Goal: Information Seeking & Learning: Learn about a topic

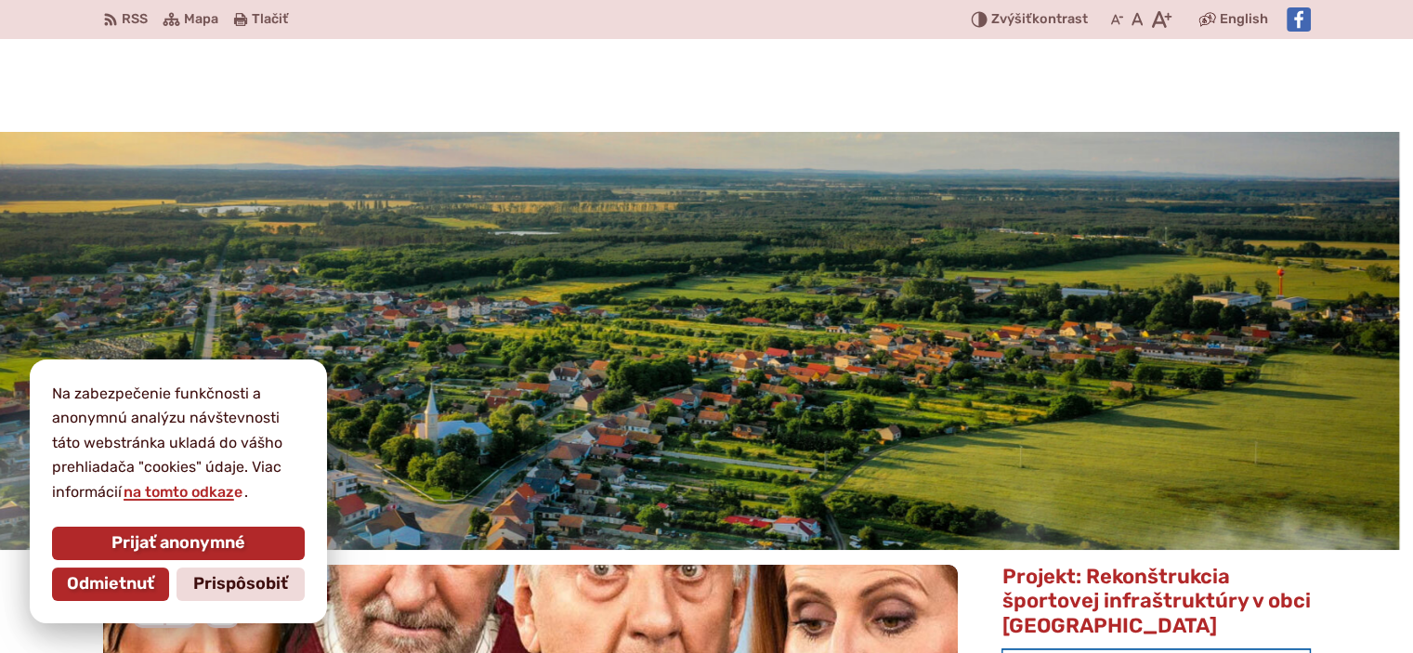
scroll to position [279, 0]
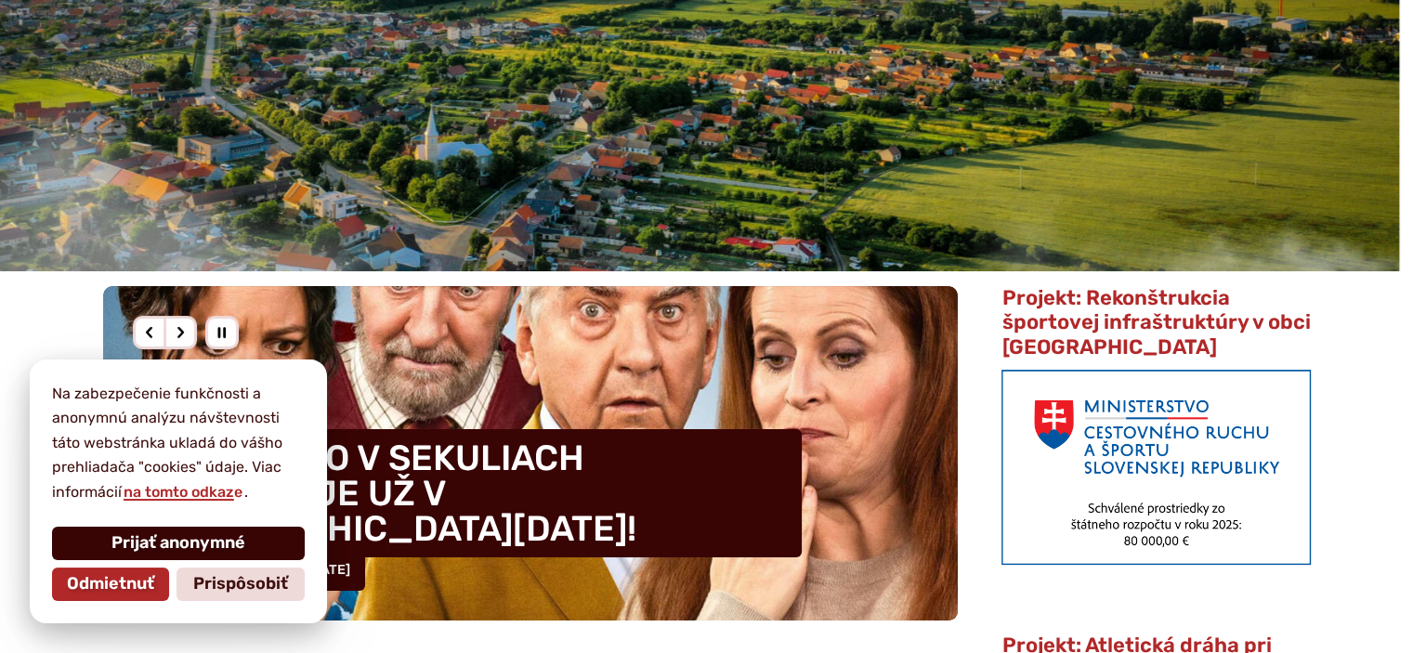
click at [152, 531] on button "Prijať anonymné" at bounding box center [178, 543] width 253 height 33
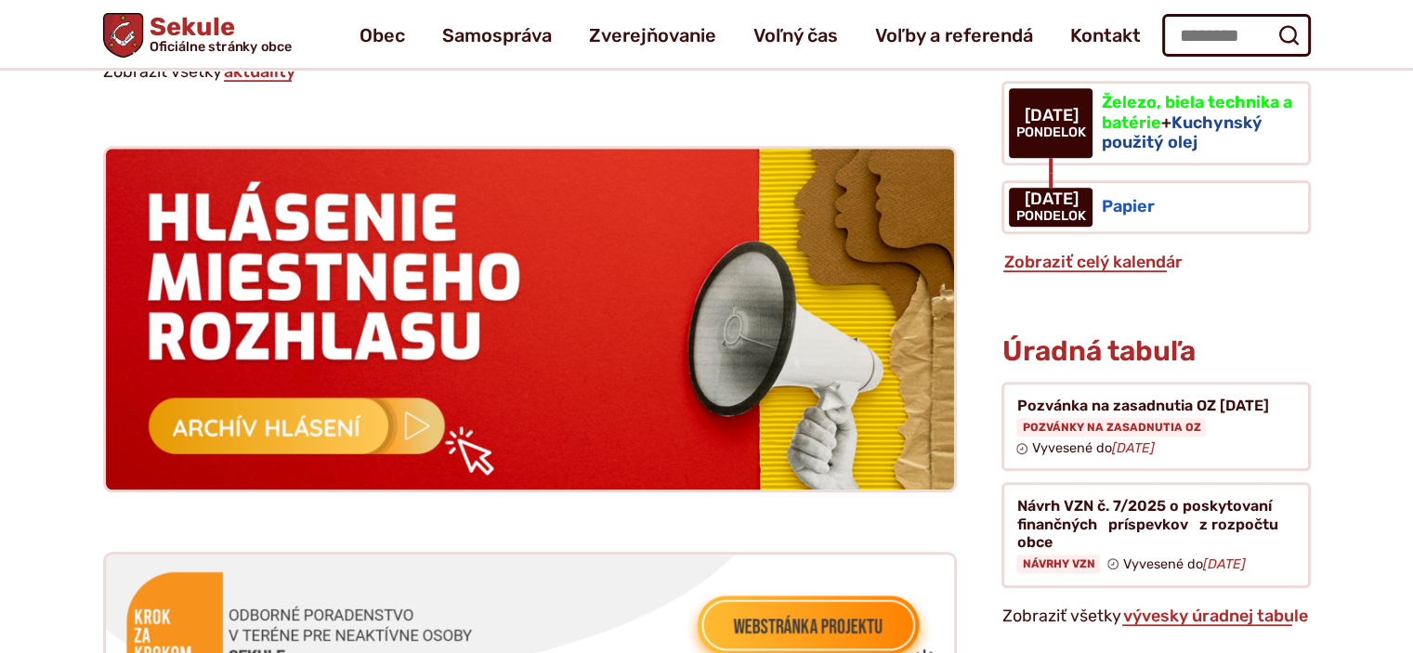
scroll to position [1672, 0]
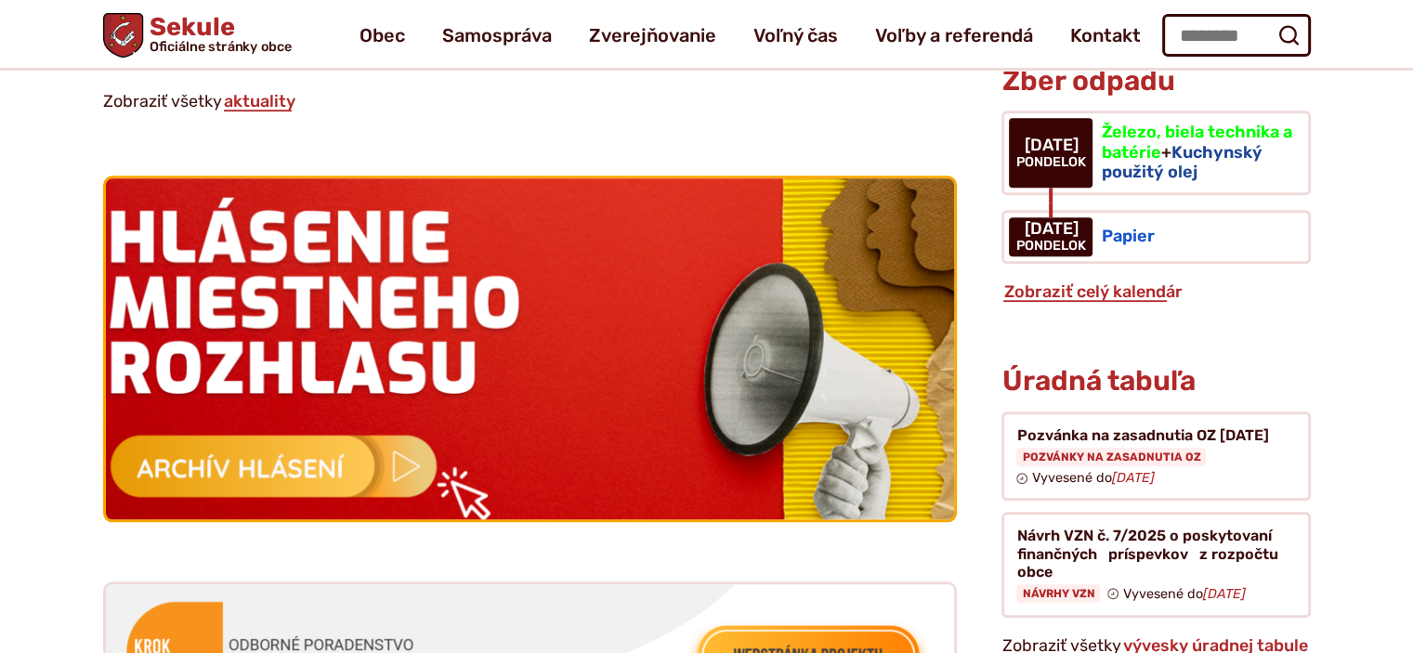
click at [303, 457] on img at bounding box center [530, 349] width 934 height 375
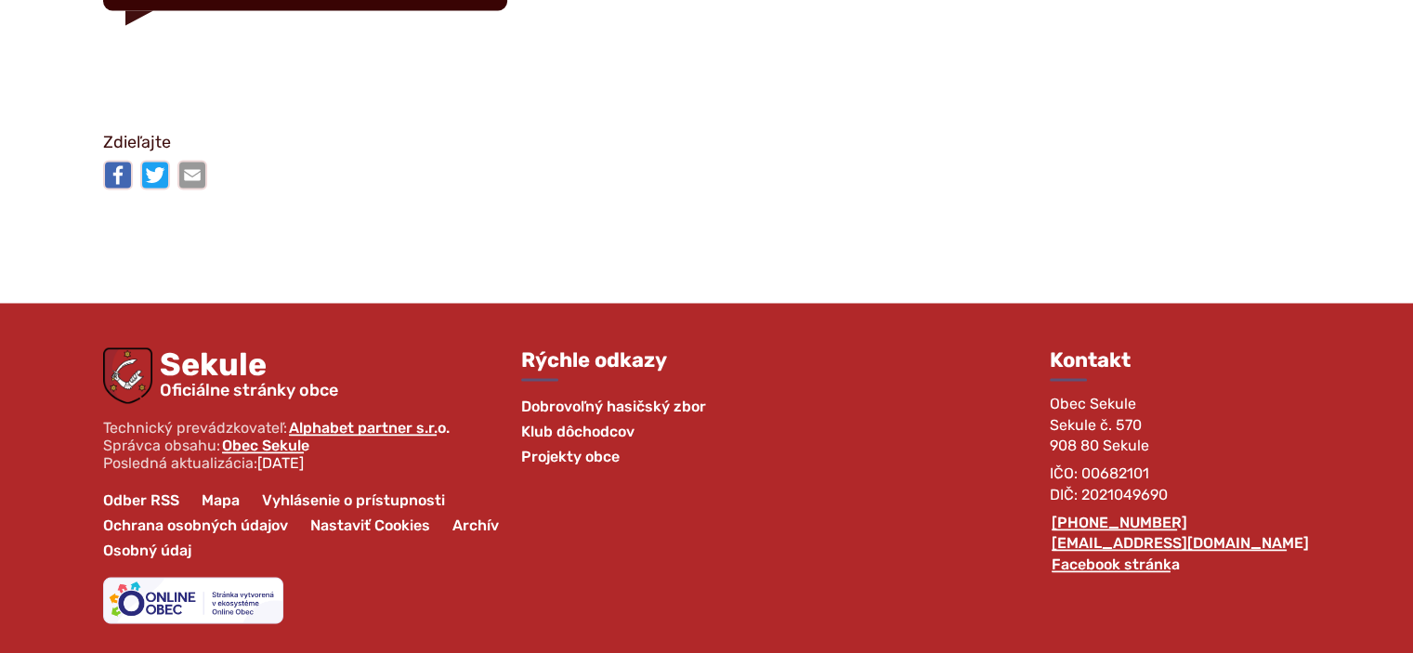
scroll to position [3140, 0]
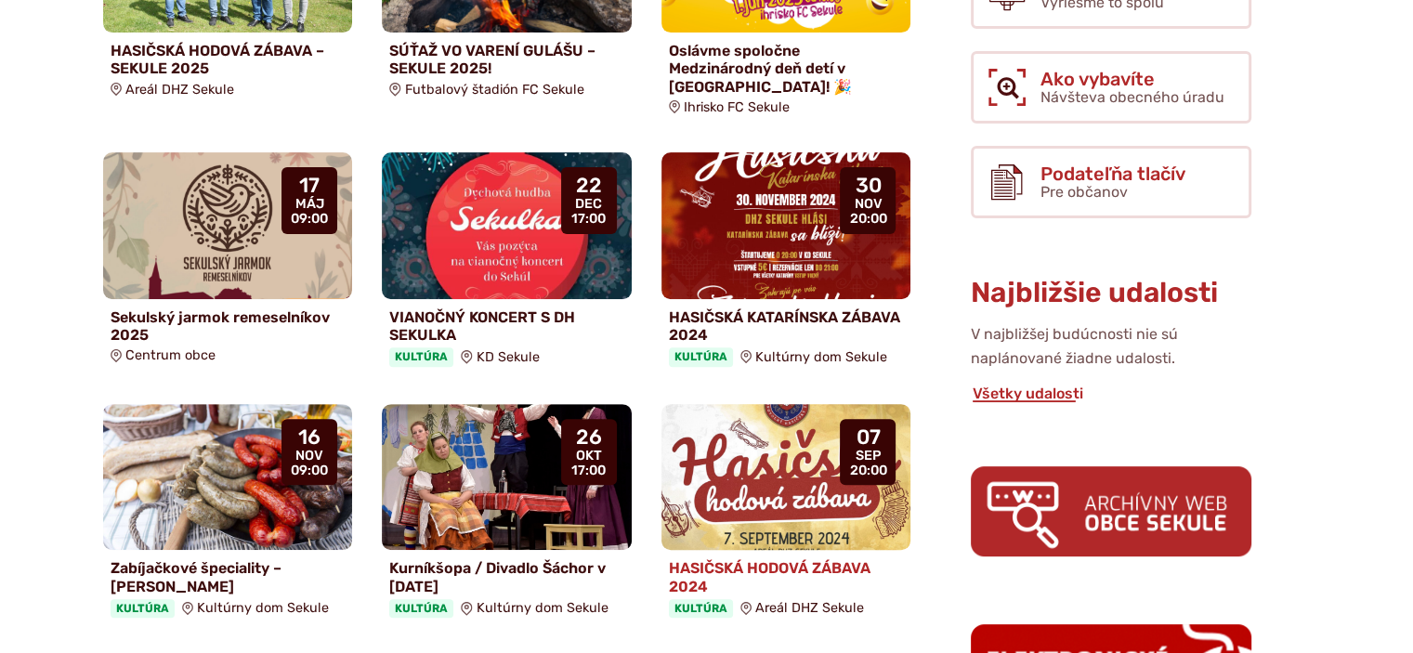
scroll to position [743, 0]
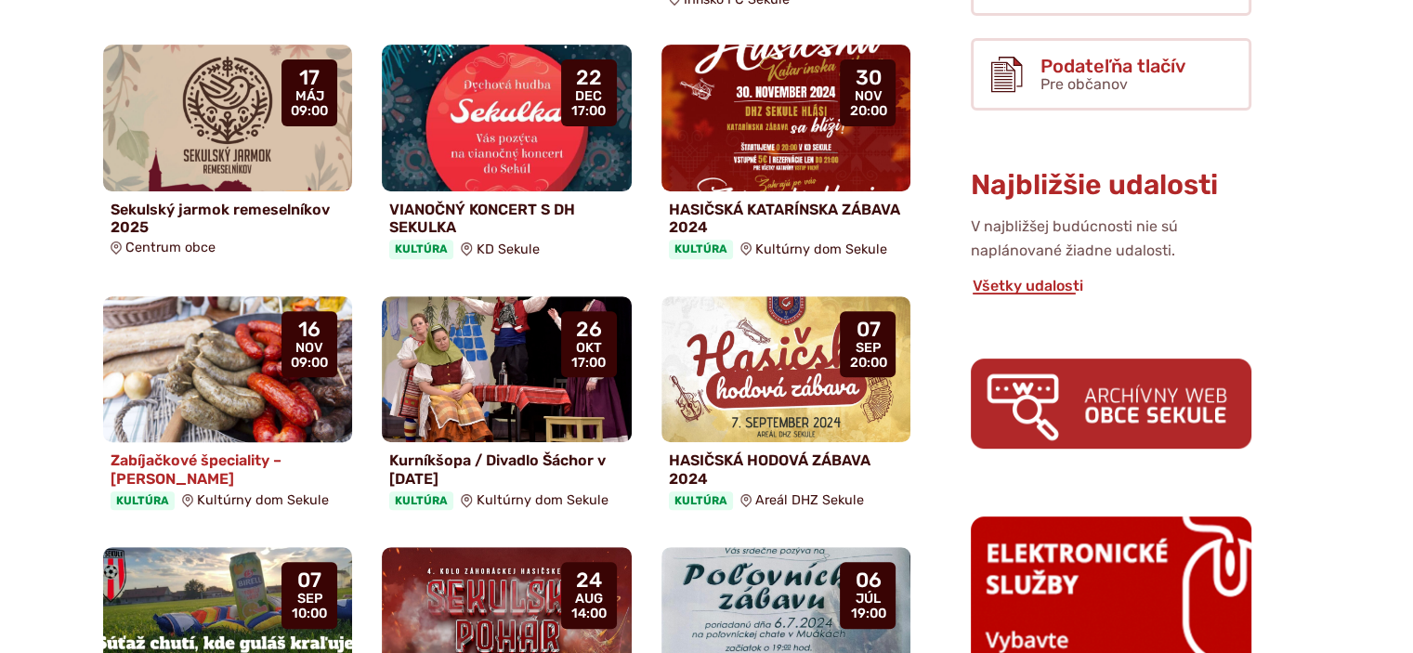
click at [217, 378] on img at bounding box center [227, 369] width 287 height 169
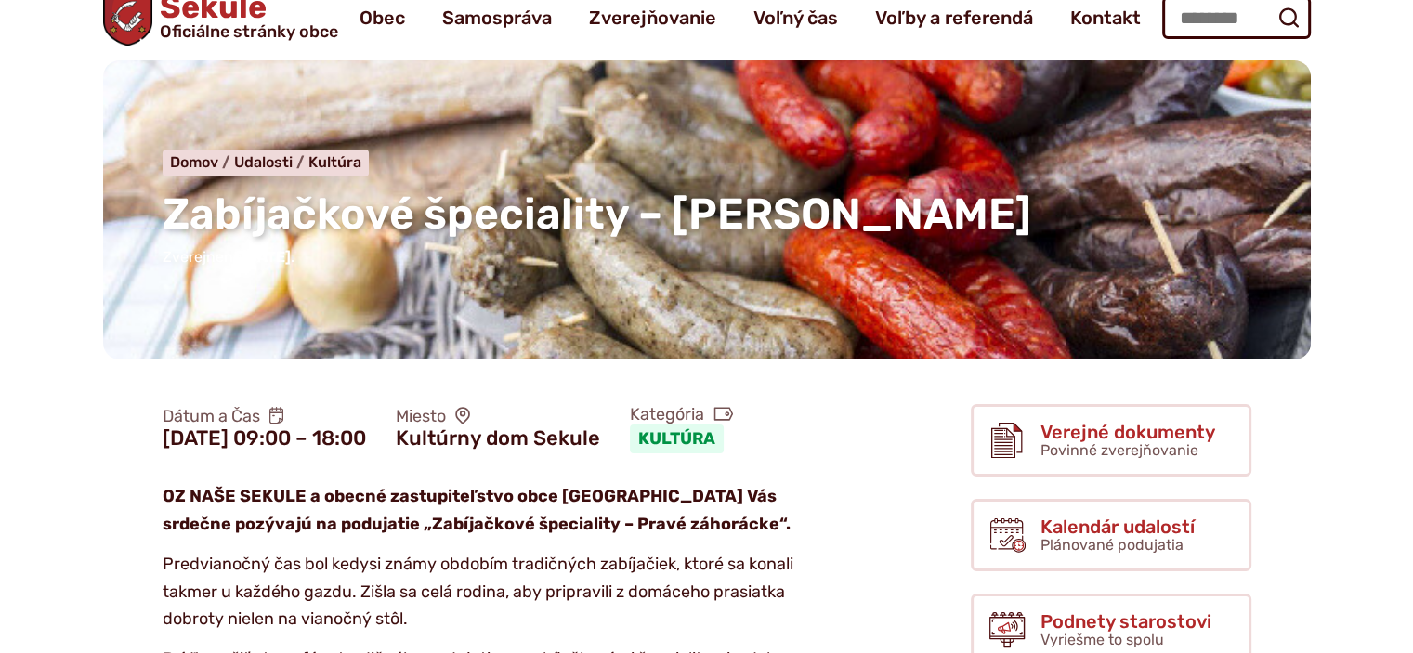
scroll to position [186, 0]
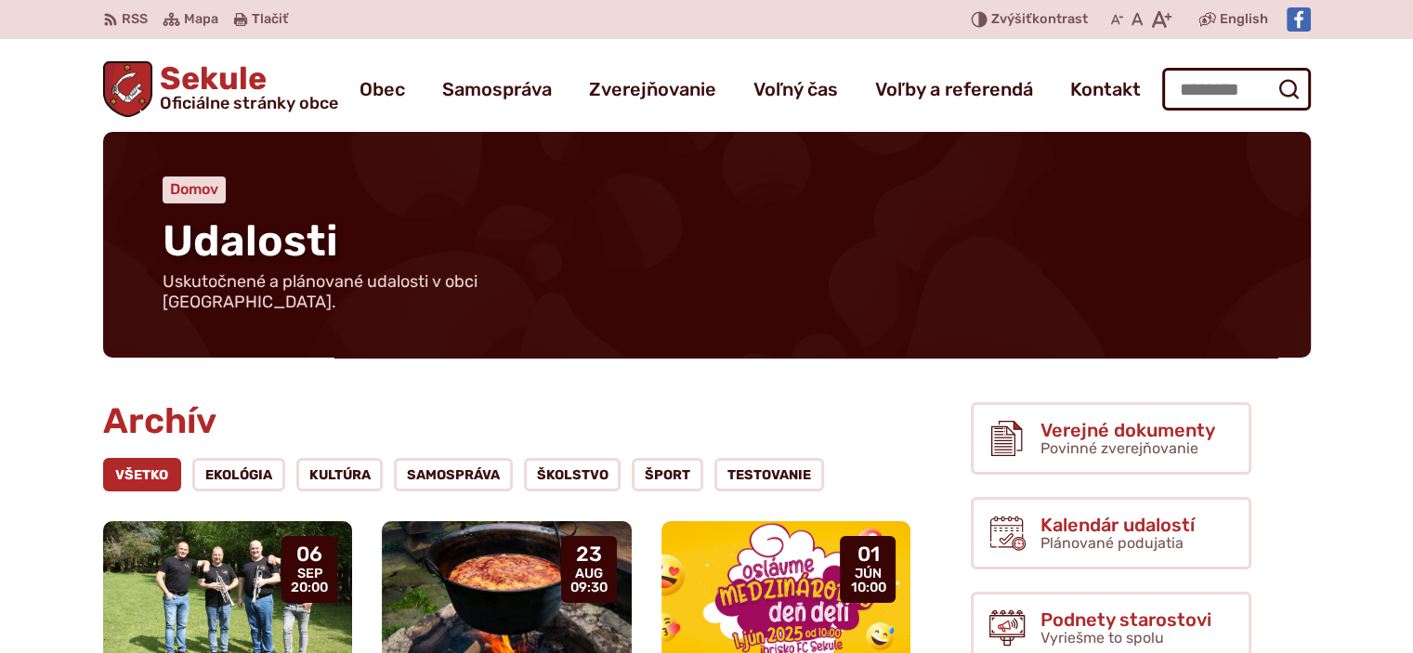
click at [199, 190] on span "Domov" at bounding box center [194, 189] width 48 height 18
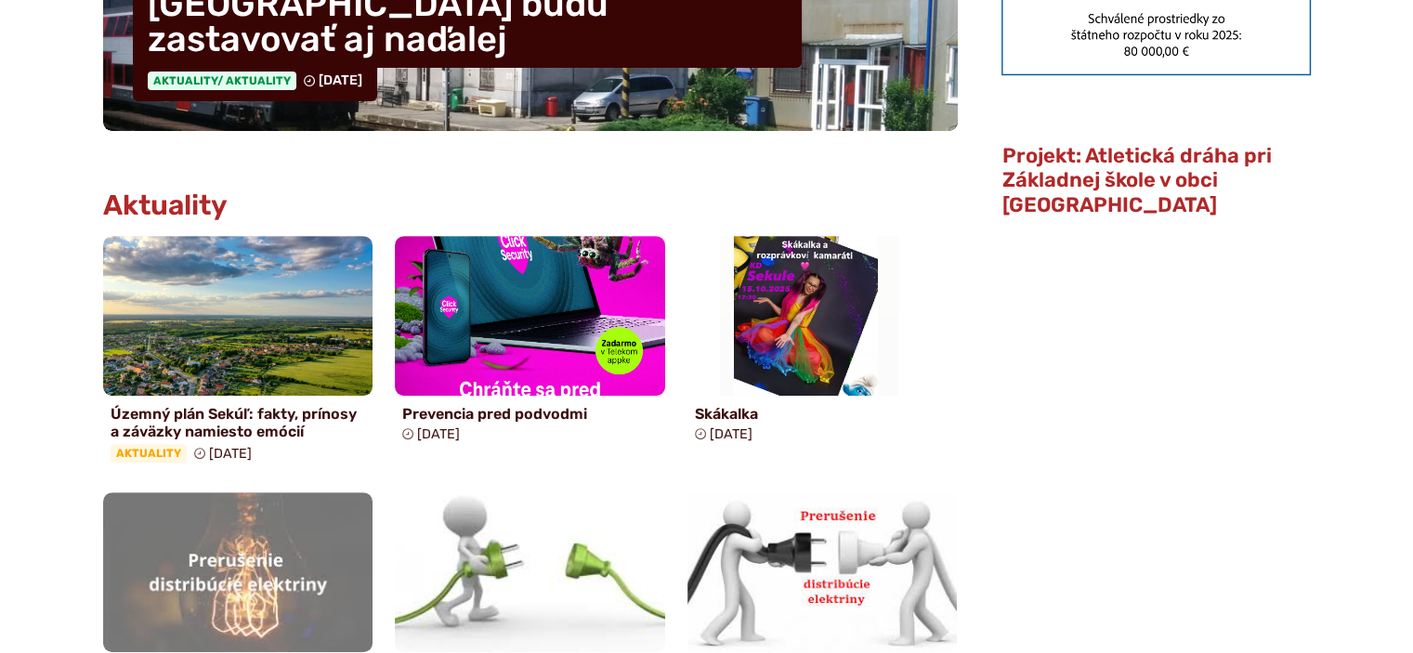
scroll to position [836, 0]
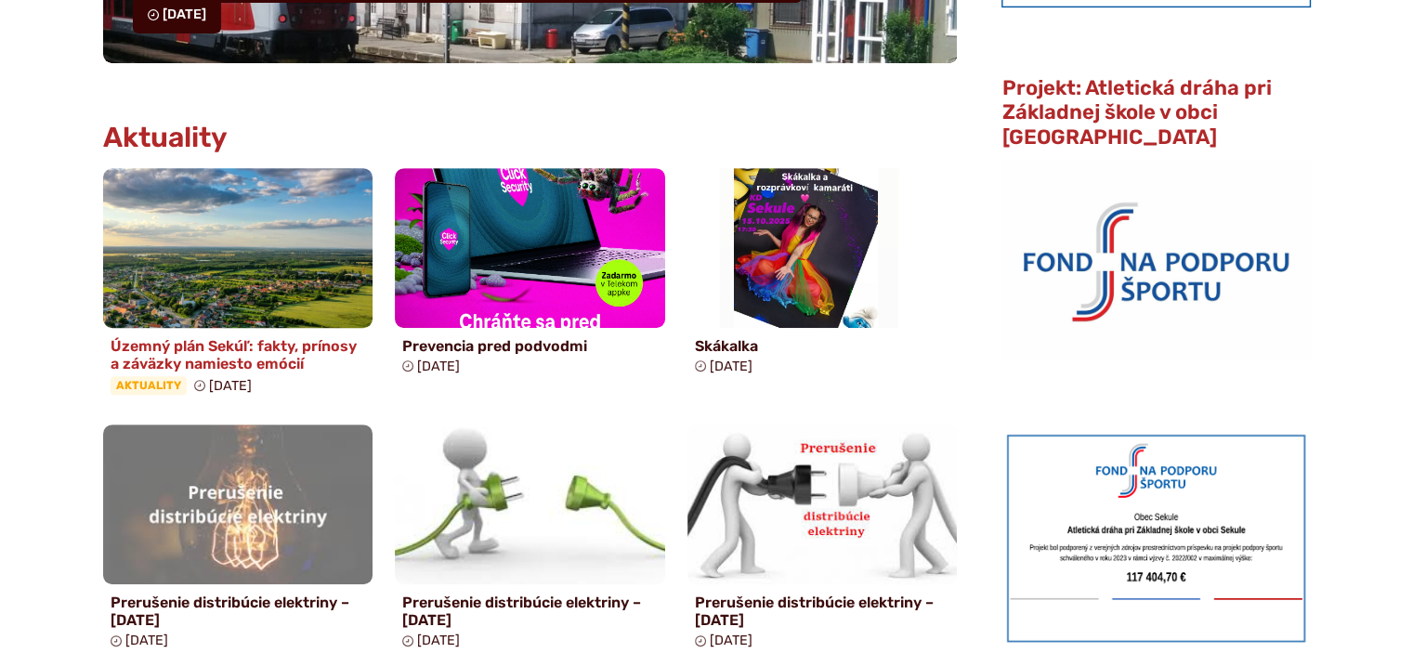
click at [196, 350] on h4 "Územný plán Sekúľ: fakty, prínosy a záväzky namiesto emócií" at bounding box center [238, 354] width 255 height 35
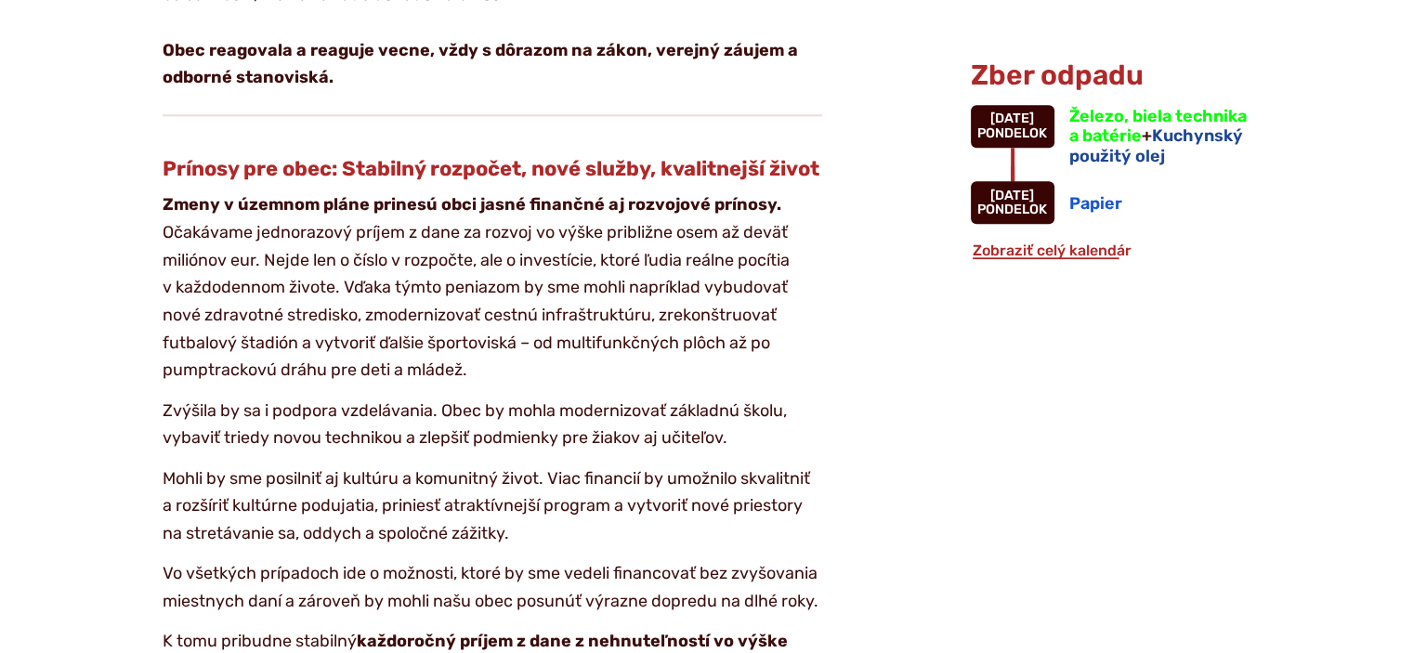
scroll to position [1858, 0]
